Goal: Task Accomplishment & Management: Use online tool/utility

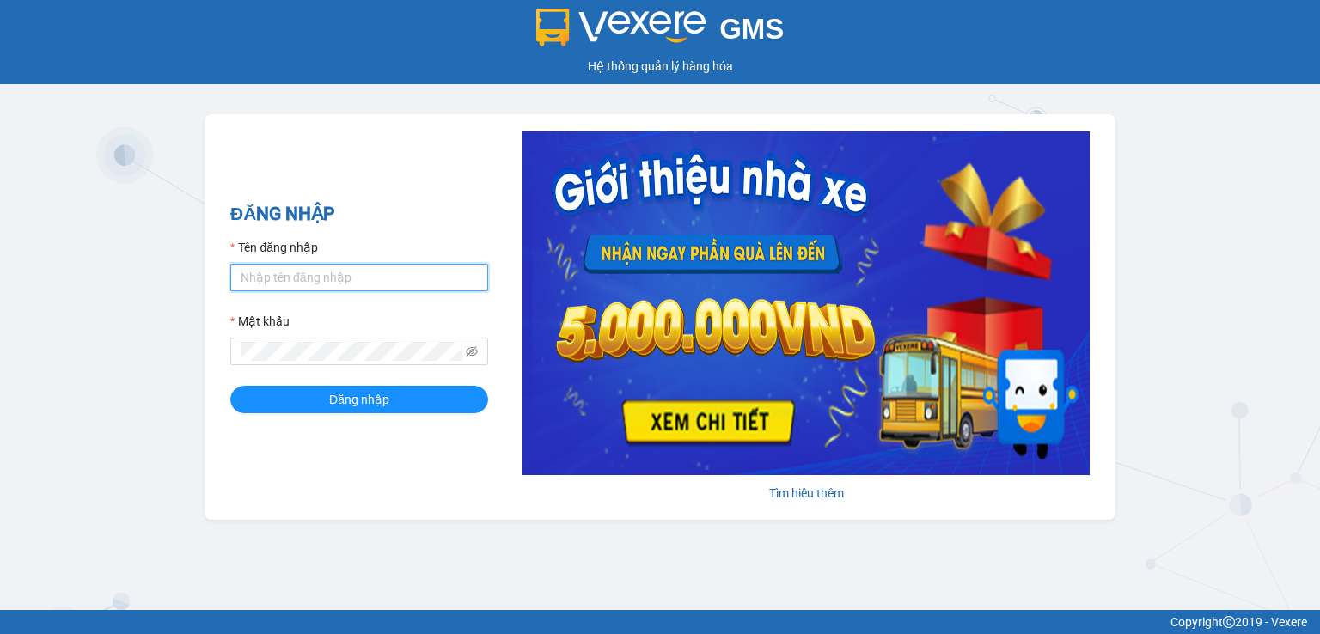
click at [342, 272] on input "Tên đăng nhập" at bounding box center [359, 278] width 258 height 28
paste input "ttngoc.halan"
type input "ttngoc.halan"
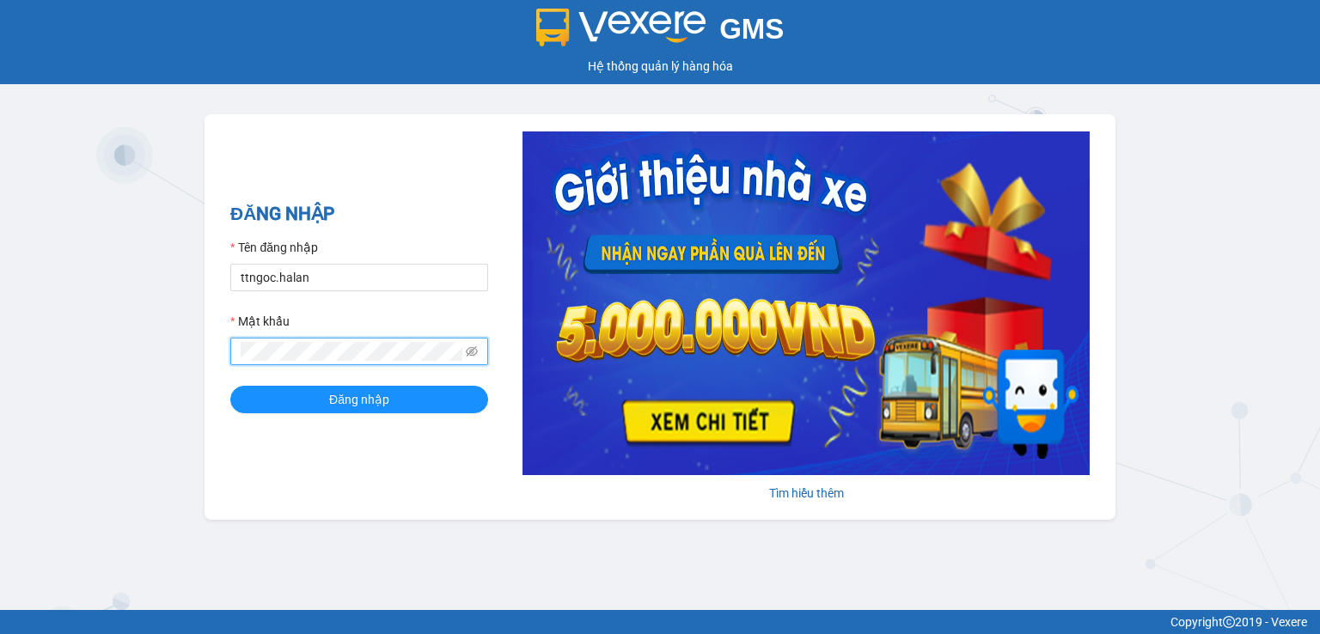
click at [230, 386] on button "Đăng nhập" at bounding box center [359, 400] width 258 height 28
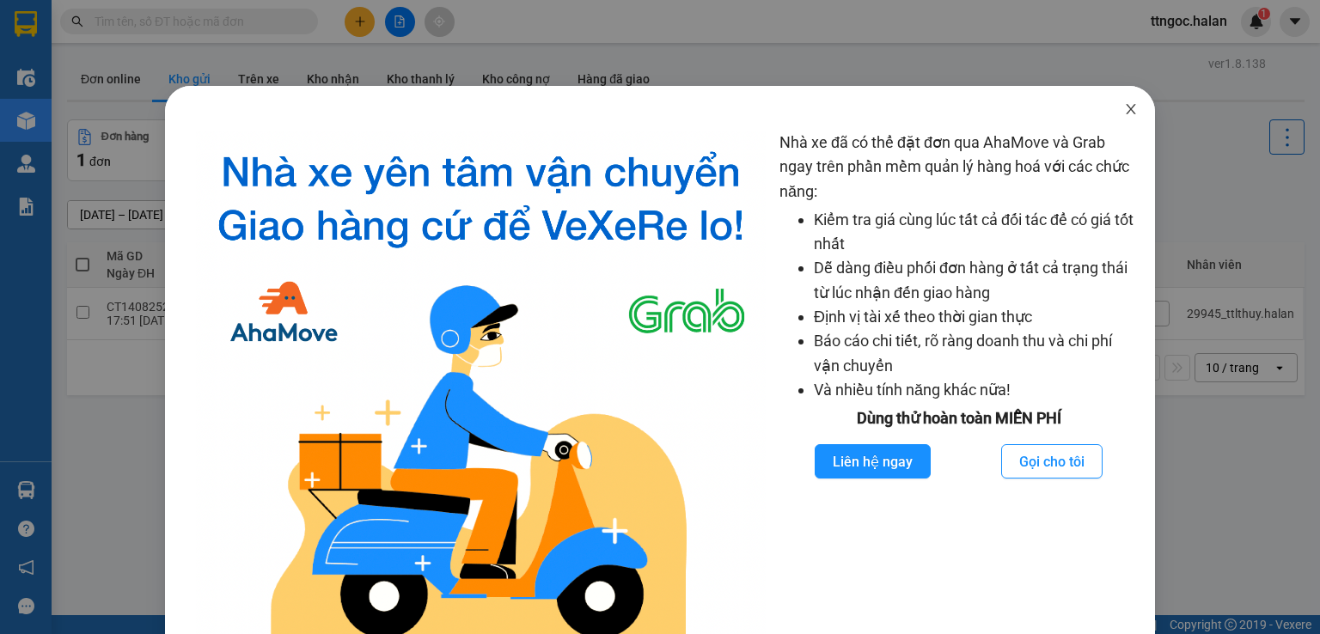
click at [1127, 108] on span "Close" at bounding box center [1131, 110] width 48 height 48
